Goal: Task Accomplishment & Management: Use online tool/utility

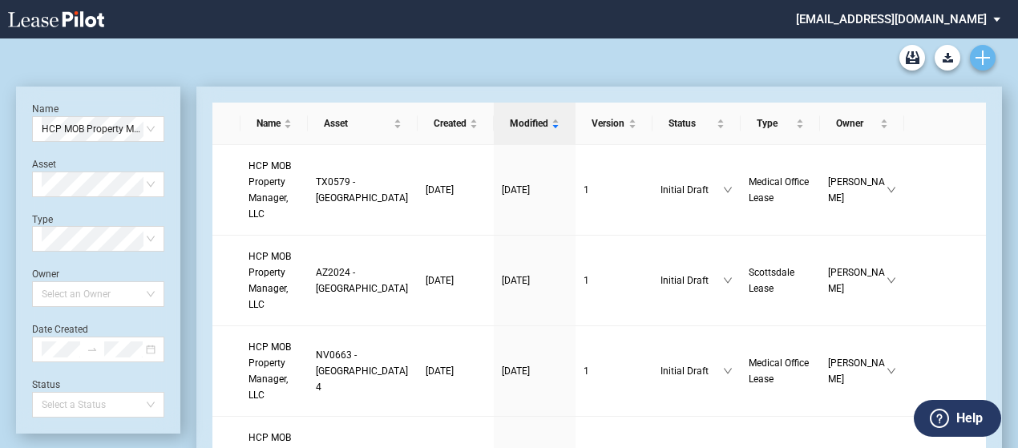
click at [985, 55] on icon "Create new document" at bounding box center [983, 58] width 14 height 14
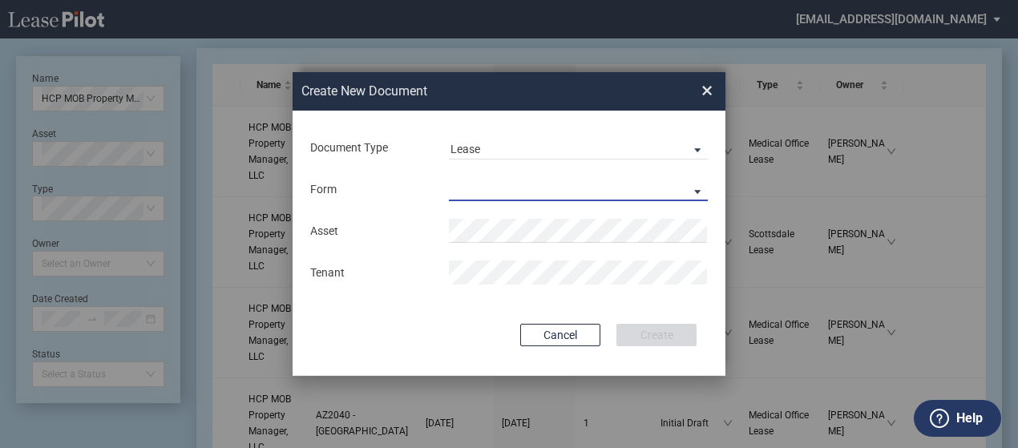
click at [561, 185] on md-select "Medical Office Lease Scottsdale Lease Louisville Lease [GEOGRAPHIC_DATA] [GEOGR…" at bounding box center [578, 189] width 259 height 24
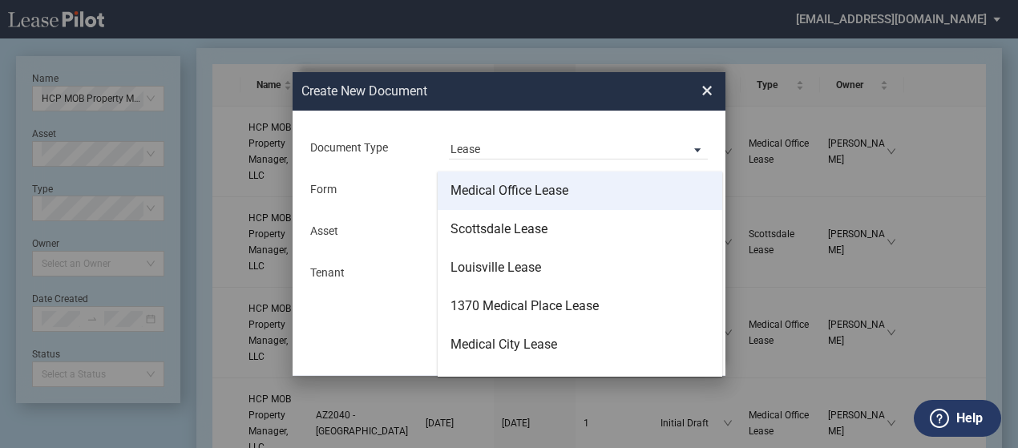
click at [543, 195] on div "Medical Office Lease" at bounding box center [510, 191] width 118 height 18
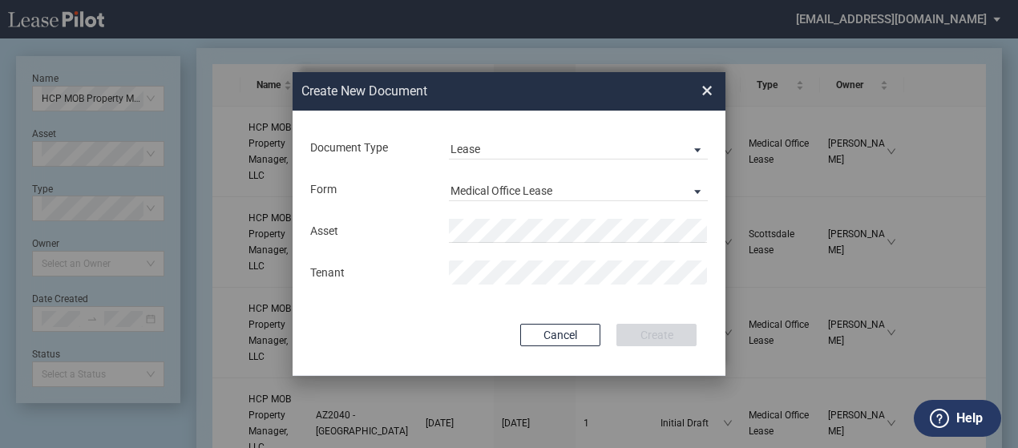
click at [535, 216] on div "Asset There are 746 matches available. Tenant" at bounding box center [509, 251] width 401 height 83
click at [514, 193] on div "Medical Office Lease" at bounding box center [502, 190] width 102 height 13
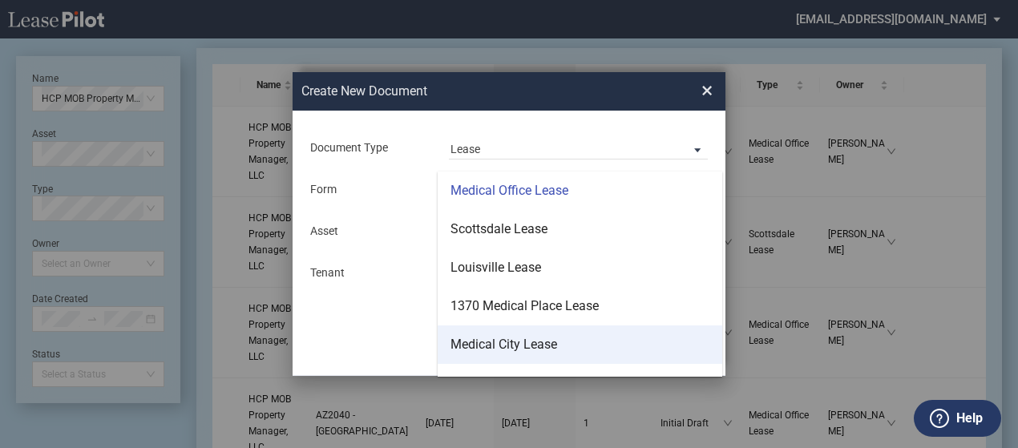
scroll to position [103, 0]
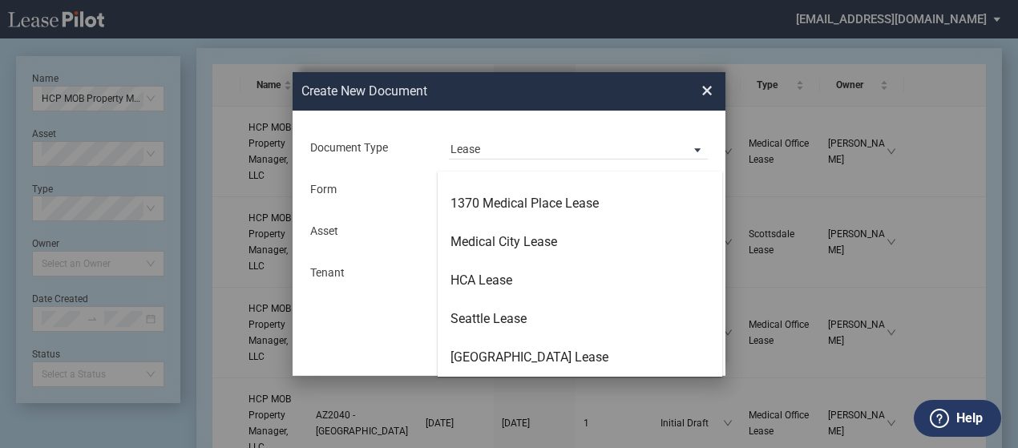
click at [374, 299] on md-backdrop at bounding box center [509, 243] width 1018 height 487
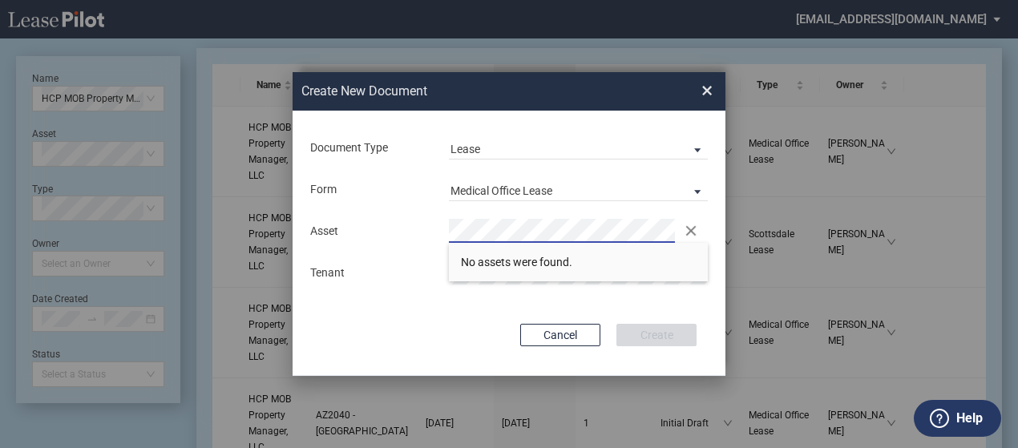
click at [712, 84] on span "×" at bounding box center [707, 91] width 11 height 26
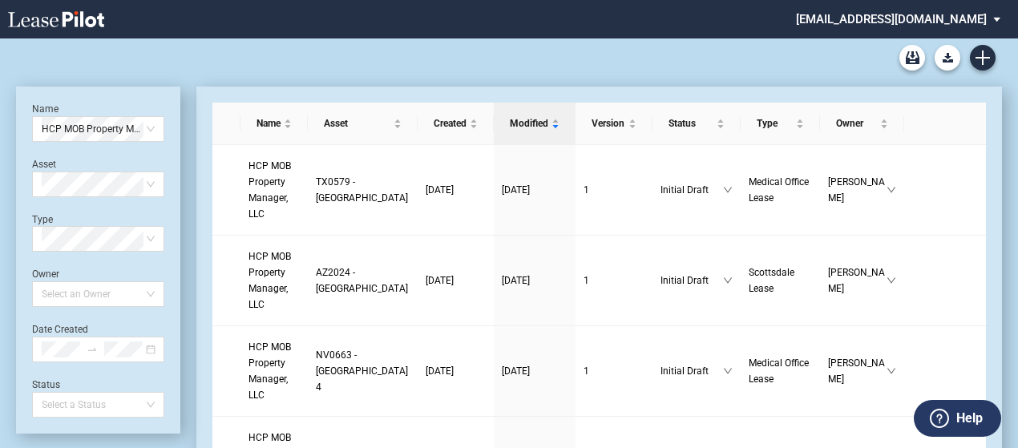
scroll to position [38, 0]
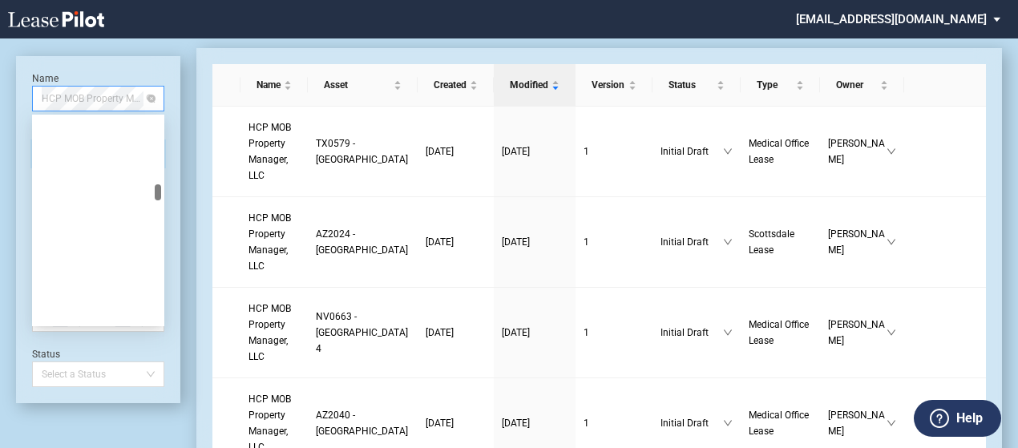
click at [135, 91] on span "HCP MOB Property Manager, LLC" at bounding box center [98, 99] width 113 height 24
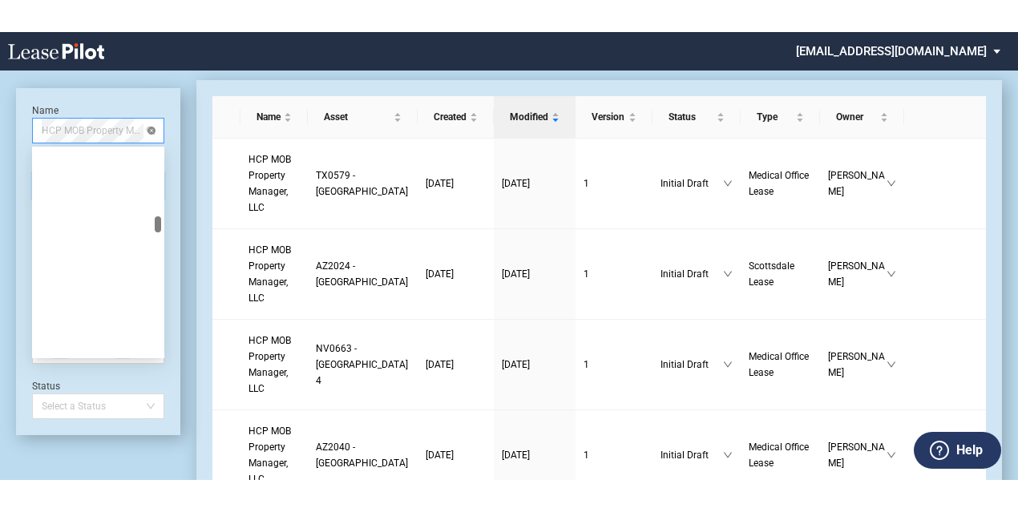
scroll to position [18911, 0]
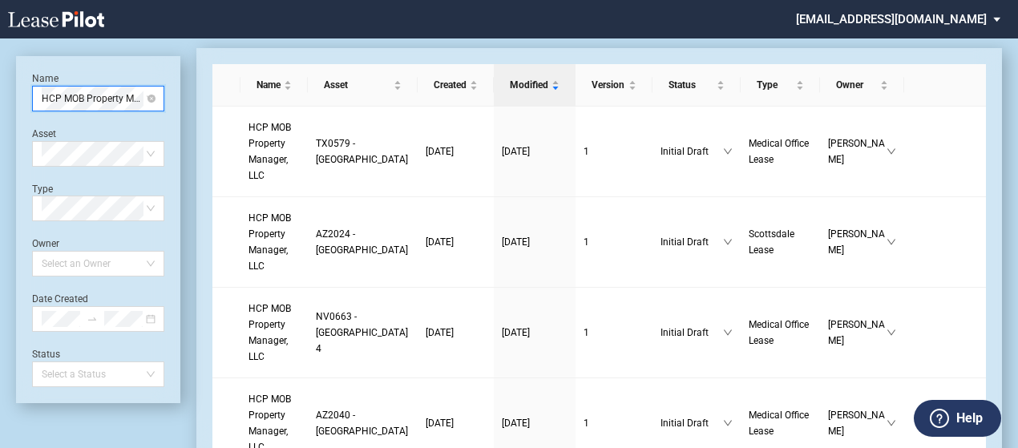
click at [153, 103] on span "HCP MOB Property Manager, LLC" at bounding box center [98, 99] width 113 height 24
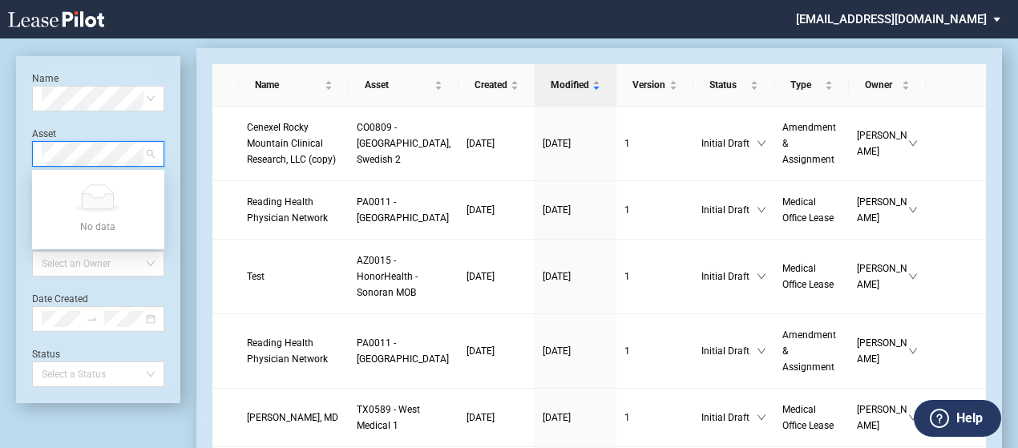
click at [26, 143] on div "Name Select name Asset Select Asset Type Select Type Owner Select an Owner Date…" at bounding box center [98, 229] width 164 height 347
